Goal: Task Accomplishment & Management: Manage account settings

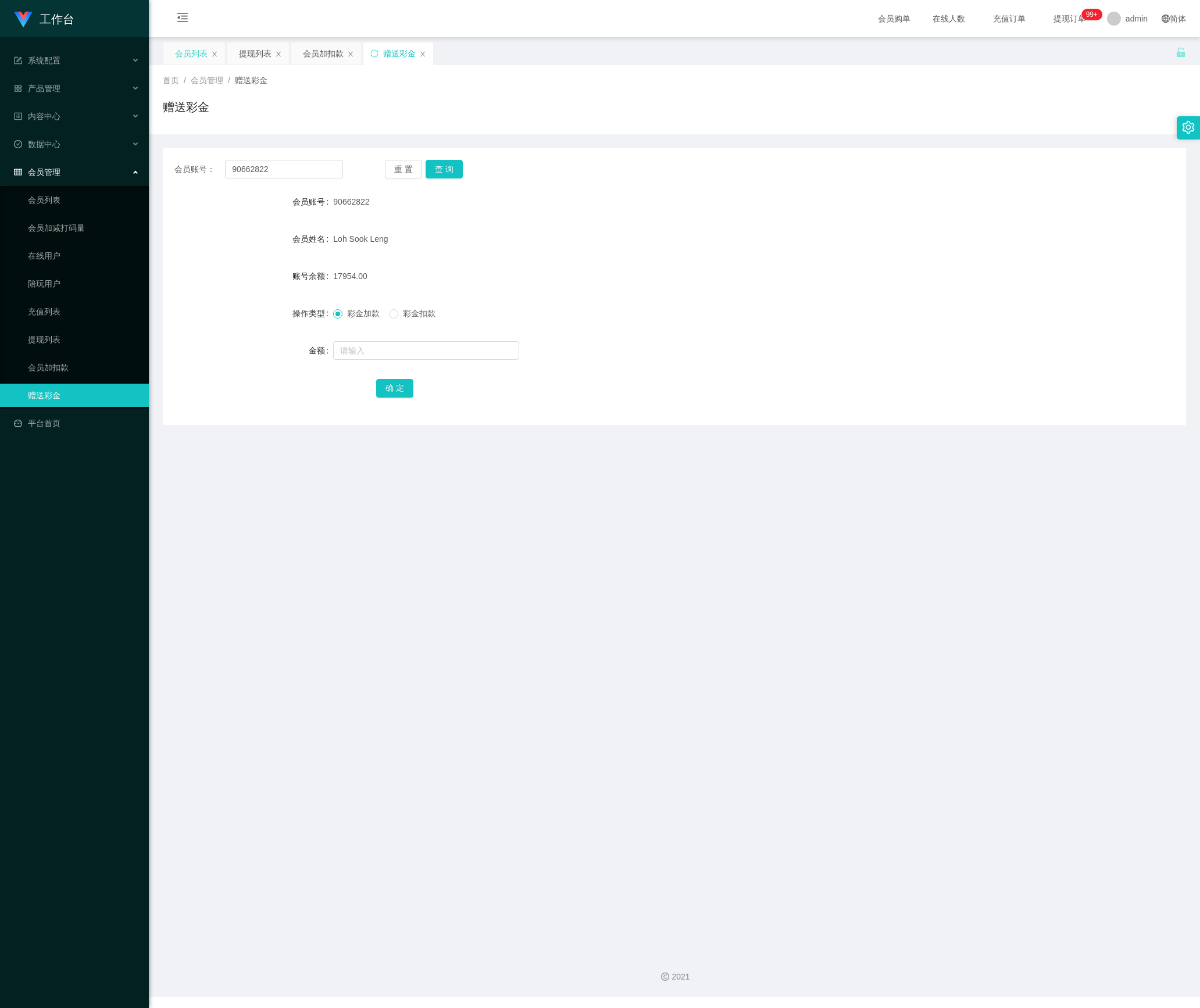
click at [184, 51] on div "会员列表" at bounding box center [191, 53] width 33 height 22
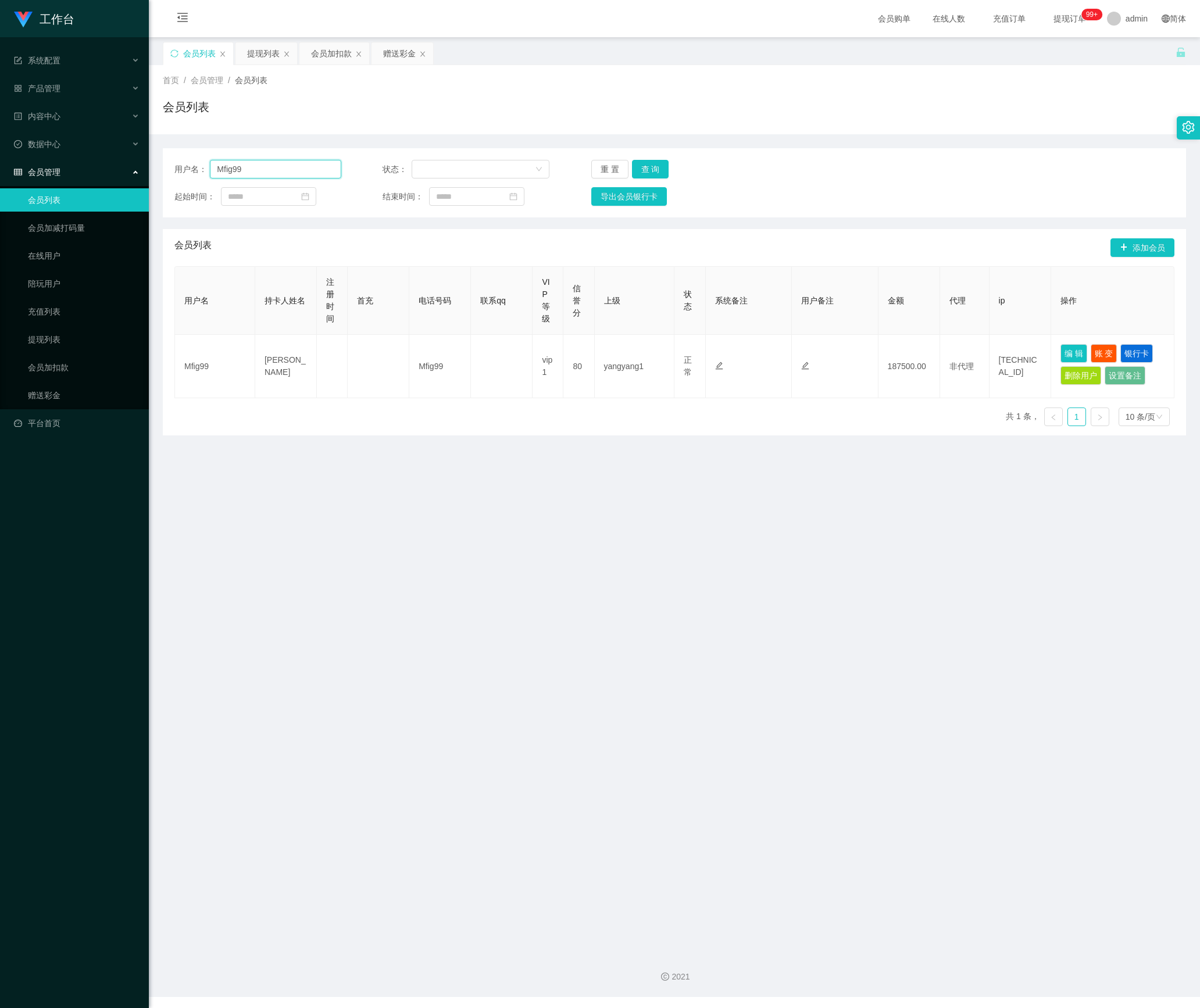
drag, startPoint x: 285, startPoint y: 173, endPoint x: 166, endPoint y: 173, distance: 119.0
click at [166, 173] on div "用户名： Mfig99 状态： 重 置 查 询 起始时间： 结束时间： 导出会员银行卡" at bounding box center [674, 183] width 1023 height 69
paste input "677"
type input "6779"
click at [652, 164] on button "查 询" at bounding box center [650, 168] width 37 height 18
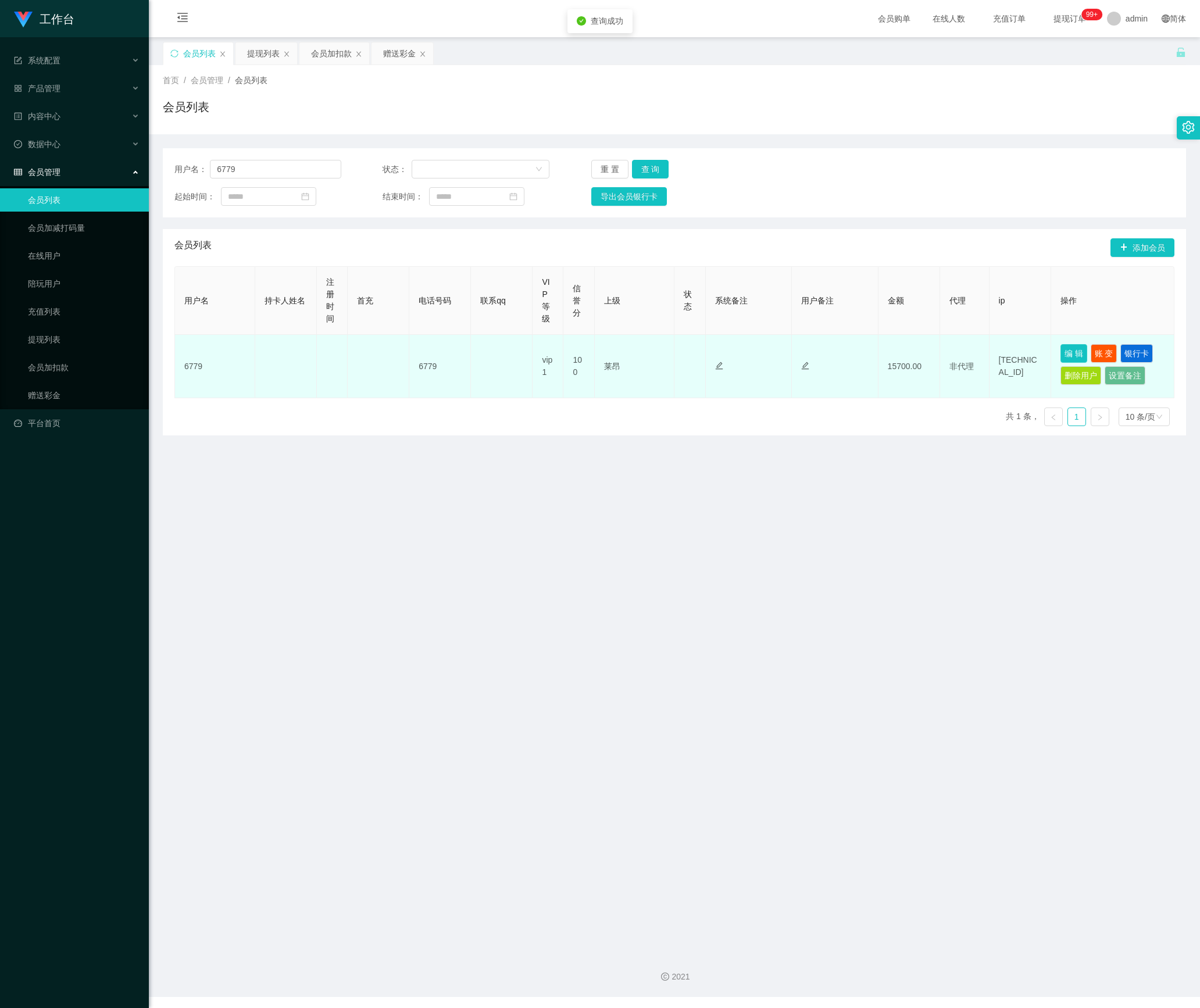
click at [1061, 356] on button "编 辑" at bounding box center [1074, 353] width 27 height 18
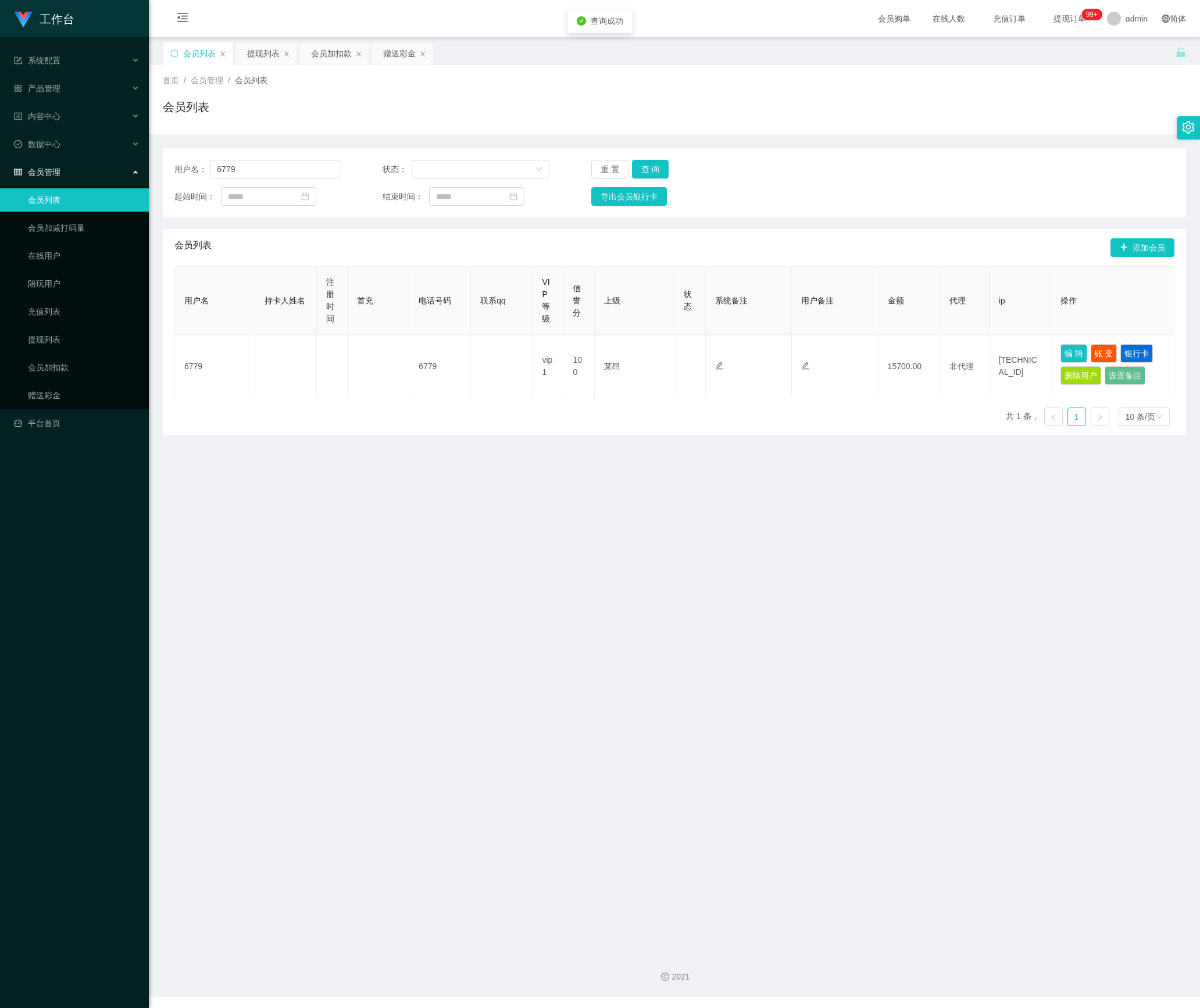
type input "6779"
type input "100"
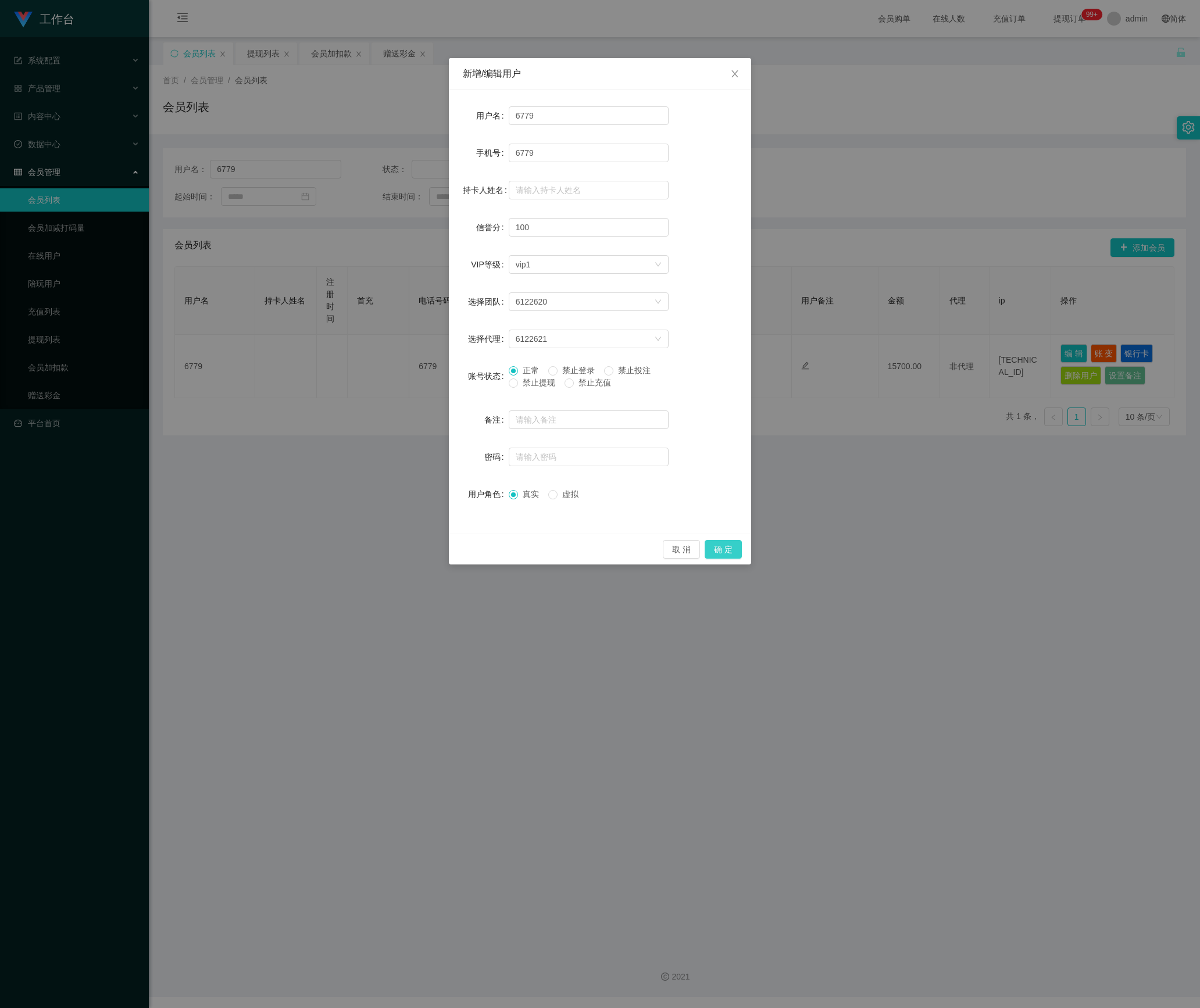
drag, startPoint x: 729, startPoint y: 551, endPoint x: 966, endPoint y: 413, distance: 274.2
click at [730, 548] on button "确 定" at bounding box center [723, 549] width 37 height 18
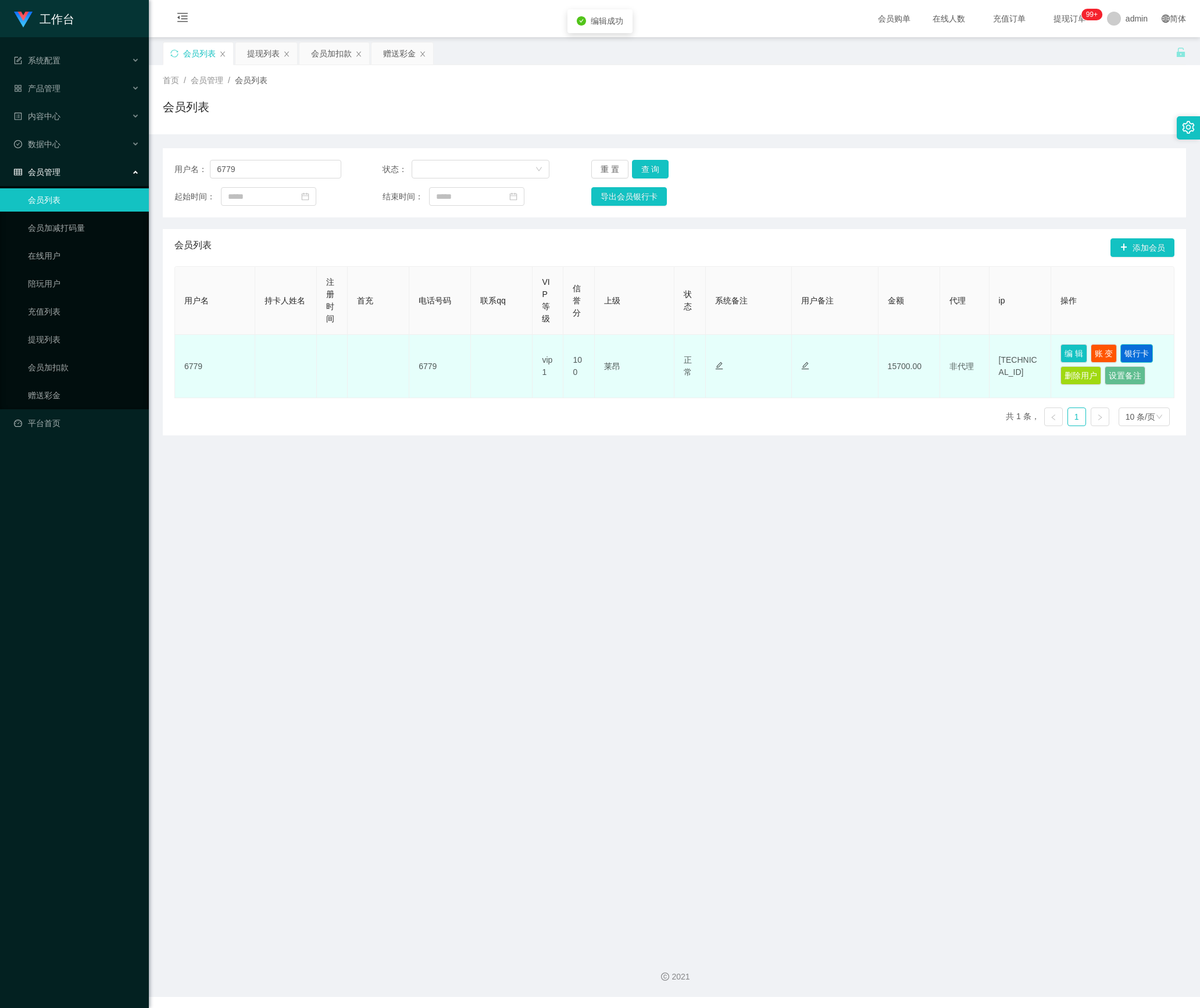
click at [1135, 352] on button "银行卡" at bounding box center [1136, 353] width 33 height 18
click at [1129, 356] on button "银行卡" at bounding box center [1136, 353] width 33 height 18
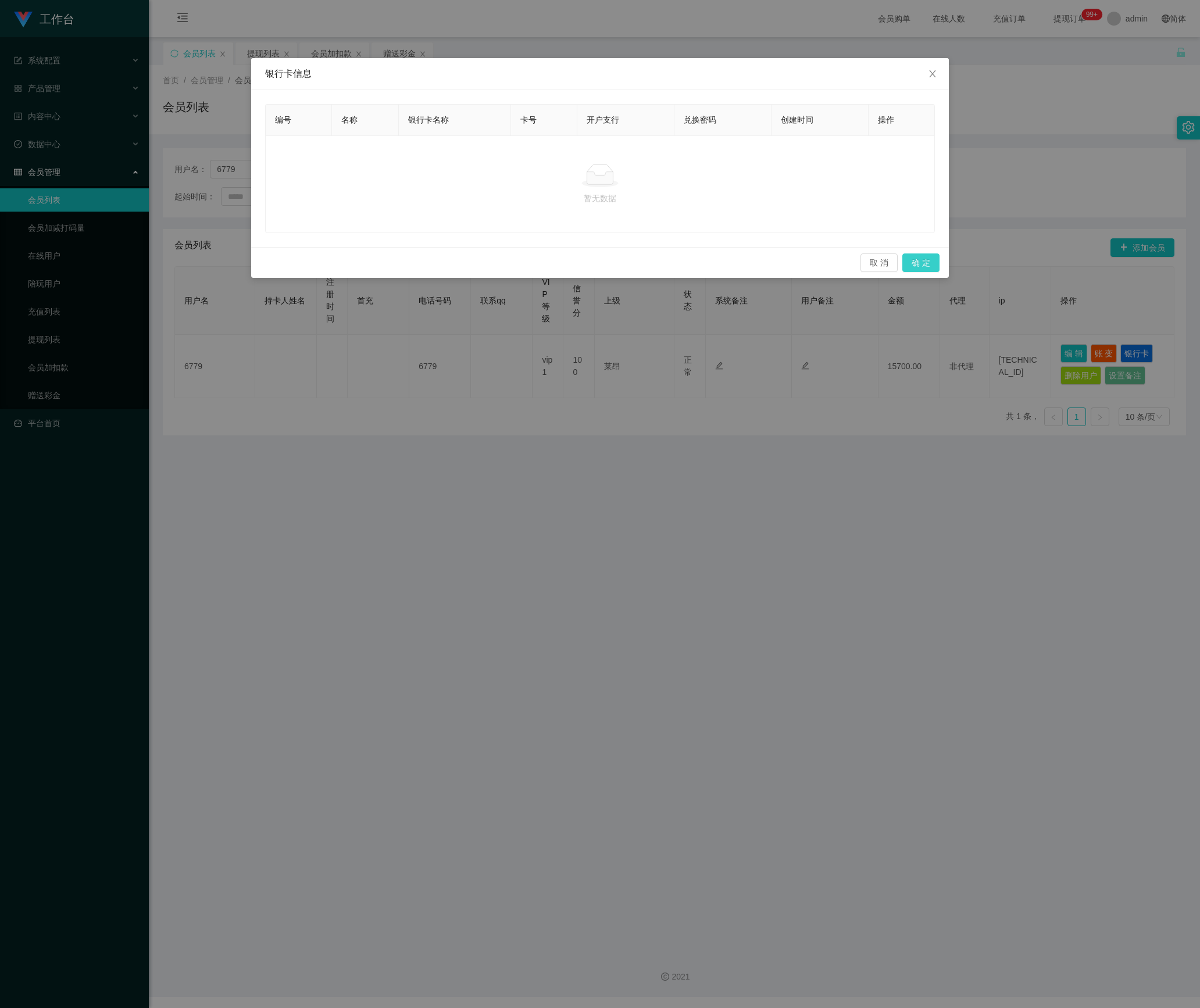
click at [925, 264] on button "确 定" at bounding box center [920, 262] width 37 height 18
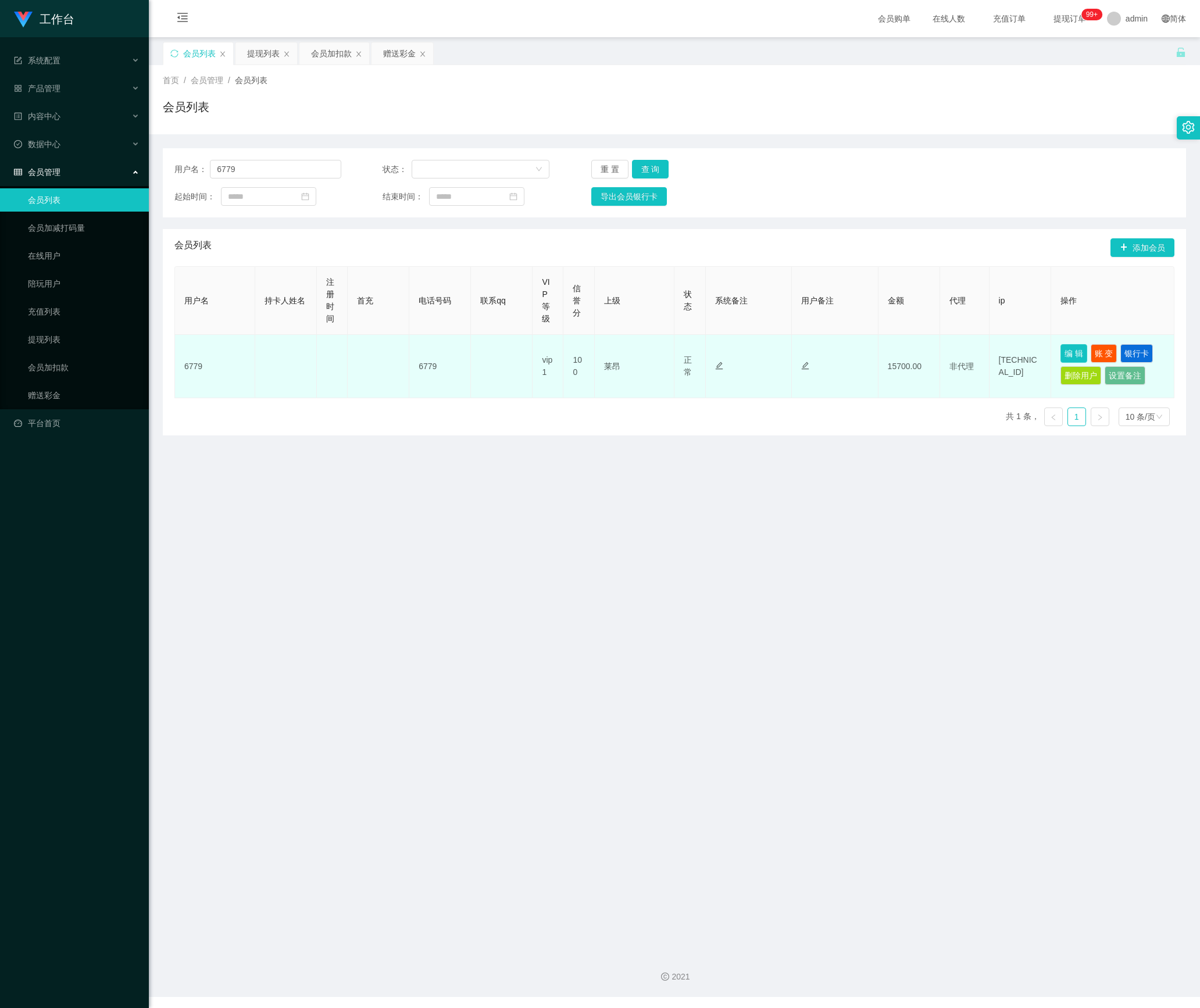
click at [1061, 360] on button "编 辑" at bounding box center [1074, 353] width 27 height 18
click at [1134, 355] on button "银行卡" at bounding box center [1136, 353] width 33 height 18
click at [1128, 355] on button "银行卡" at bounding box center [1136, 353] width 33 height 18
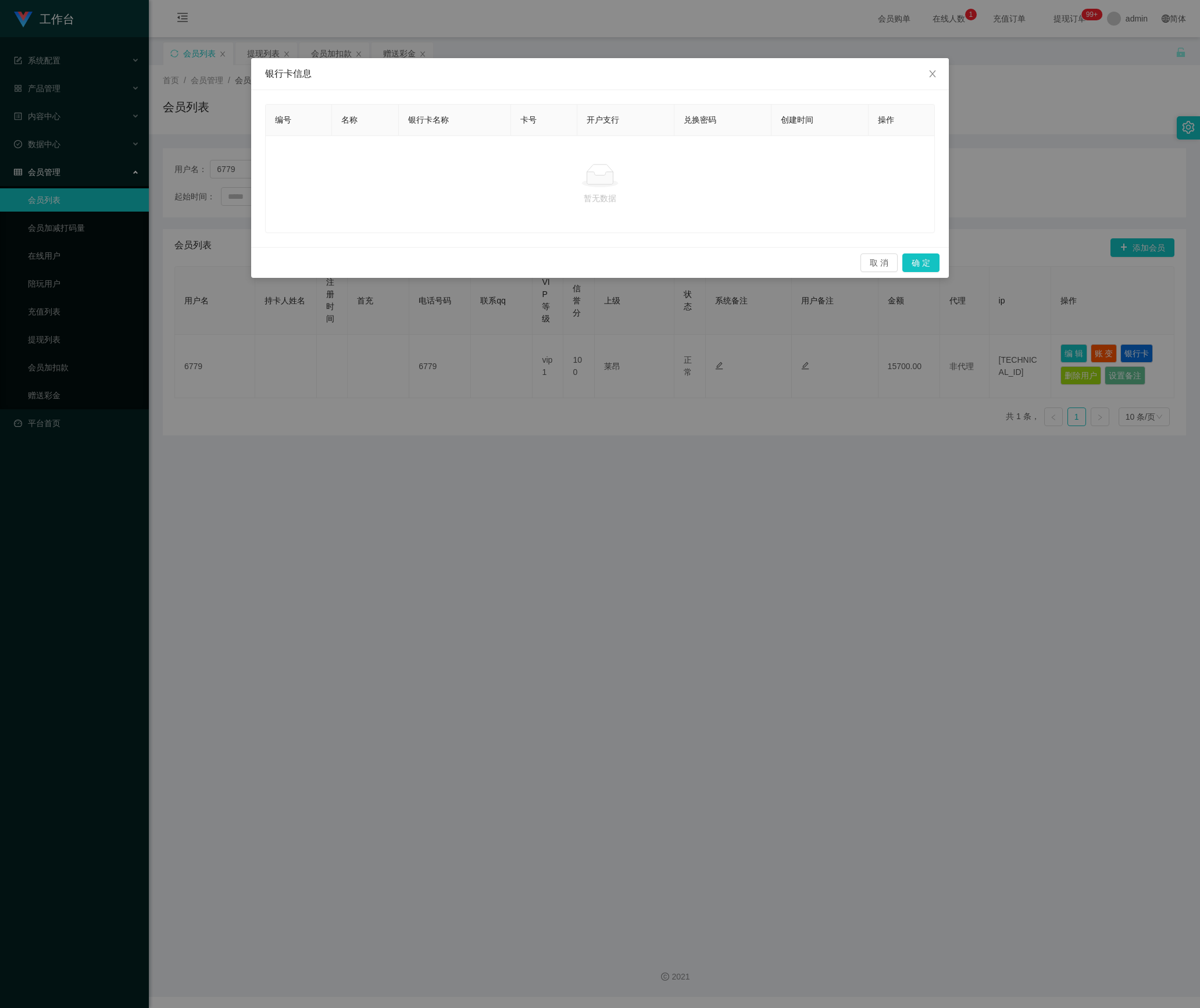
click at [697, 220] on div "暂无数据" at bounding box center [600, 184] width 670 height 98
click at [927, 71] on span "Close" at bounding box center [932, 74] width 33 height 33
